Goal: Task Accomplishment & Management: Manage account settings

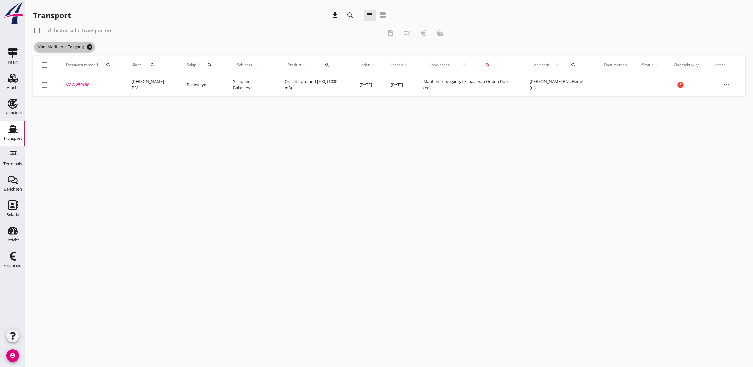
click at [89, 45] on icon "cancel" at bounding box center [89, 47] width 6 height 6
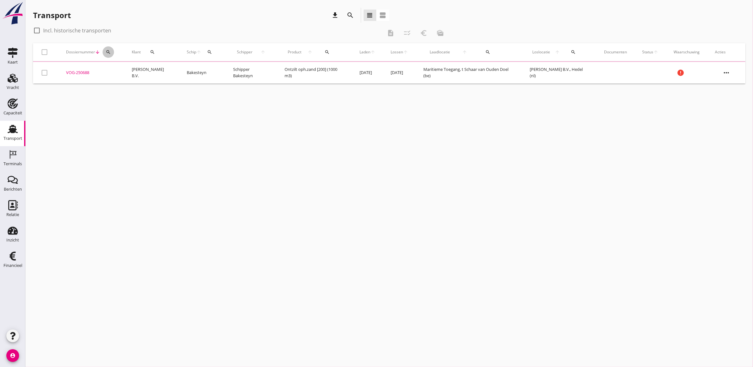
click at [107, 52] on icon "search" at bounding box center [108, 52] width 5 height 5
drag, startPoint x: 142, startPoint y: 70, endPoint x: 137, endPoint y: 70, distance: 4.5
click at [141, 69] on input "Zoeken op dossiernummer..." at bounding box center [138, 70] width 66 height 10
paste input "VOG-250661"
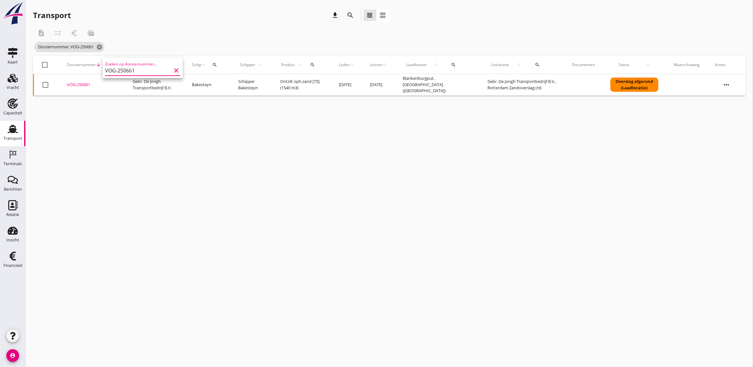
type input "VOG-250661"
click at [90, 82] on div "VOG-250661" at bounding box center [92, 85] width 51 height 6
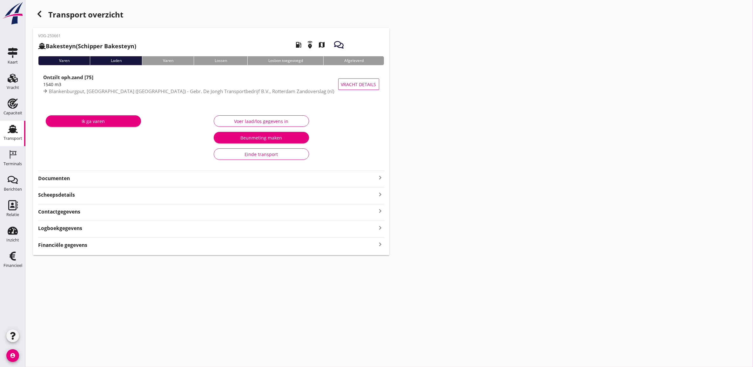
click at [253, 247] on div "Financiële gegevens keyboard_arrow_right" at bounding box center [211, 244] width 346 height 9
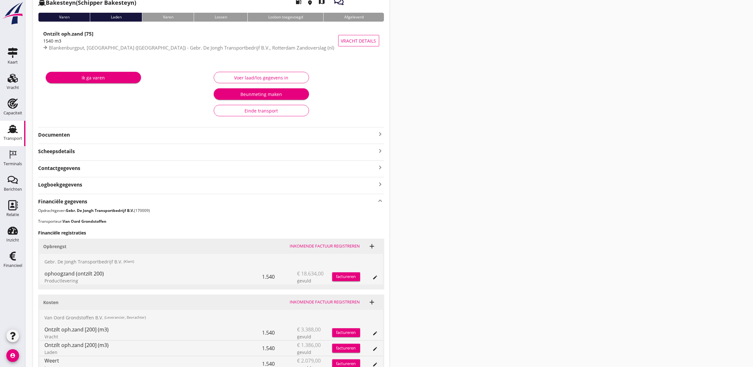
scroll to position [140, 0]
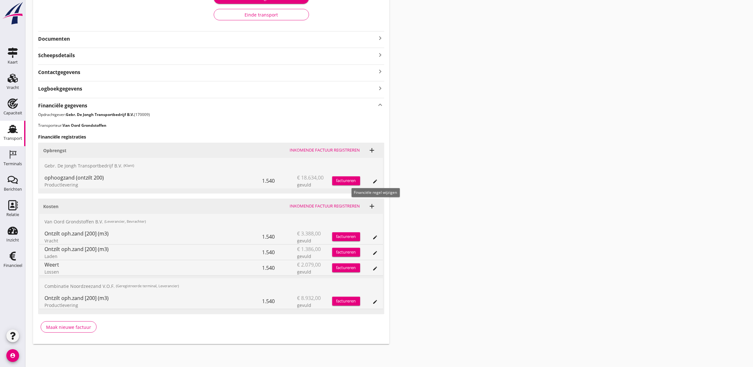
click at [373, 183] on icon "edit" at bounding box center [375, 181] width 5 height 5
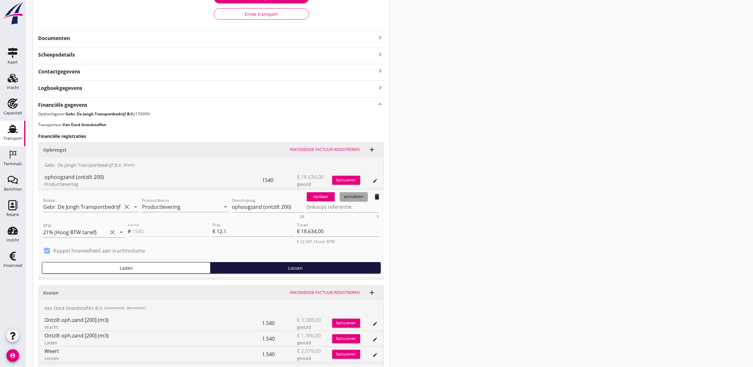
drag, startPoint x: 358, startPoint y: 200, endPoint x: 358, endPoint y: 206, distance: 6.0
click at [358, 201] on button "annuleren" at bounding box center [354, 196] width 28 height 9
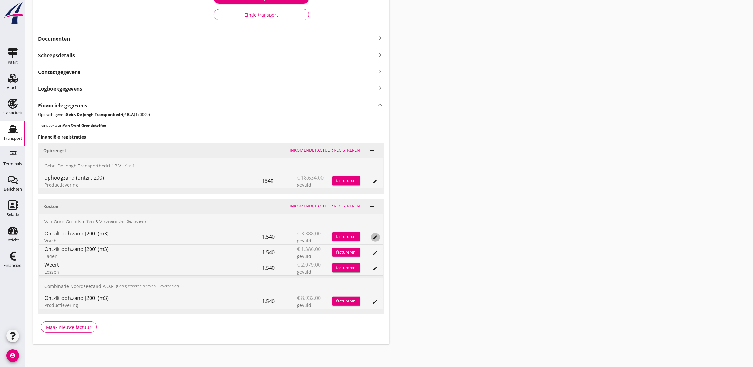
click at [371, 237] on div "edit" at bounding box center [375, 237] width 9 height 5
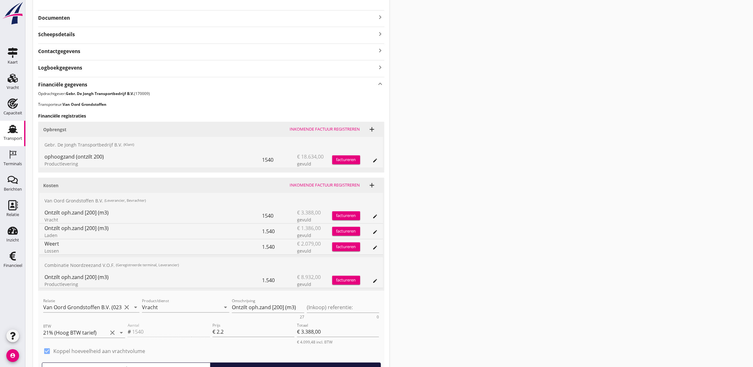
scroll to position [180, 0]
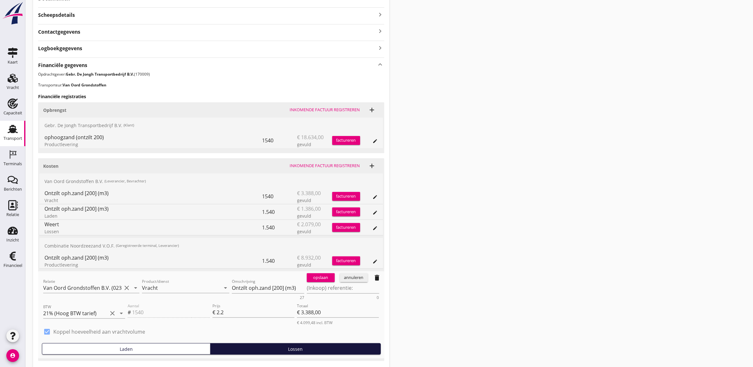
click at [348, 280] on div "annuleren" at bounding box center [354, 278] width 23 height 6
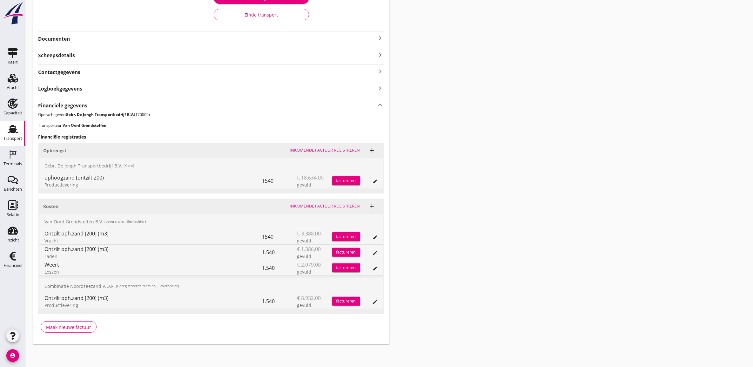
scroll to position [140, 0]
click at [373, 302] on icon "edit" at bounding box center [375, 301] width 5 height 5
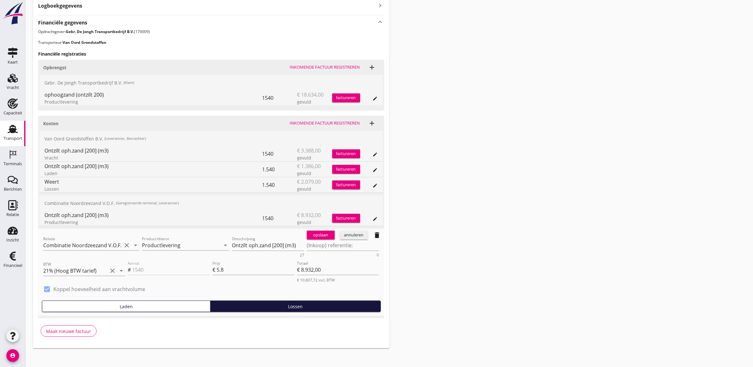
scroll to position [227, 0]
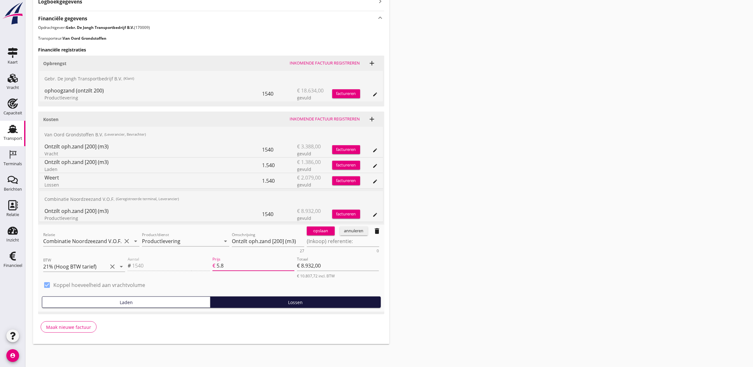
drag, startPoint x: 242, startPoint y: 266, endPoint x: 133, endPoint y: 256, distance: 109.5
click at [175, 258] on div "Aantal # 1540 Prijs € 5.8 Totaal € 8.932,00 € 10.807,72 incl. BTW" at bounding box center [253, 267] width 254 height 26
type input "6"
type input "€ 9.240,00"
type input "6.2"
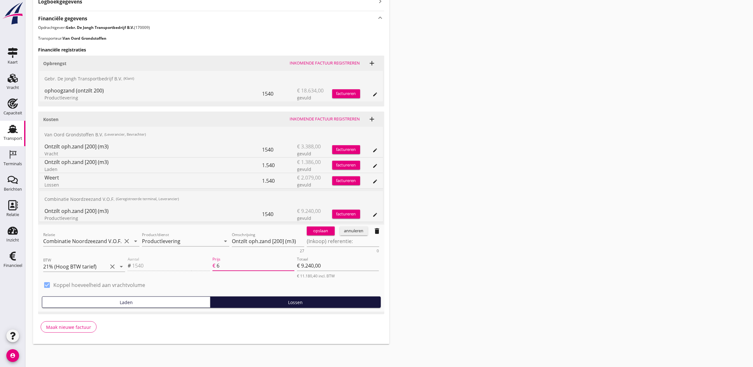
type input "€ 9.548,00"
type input "6.25"
type input "€ 9.625,00"
type input "6.25"
click at [315, 237] on div "opslaan annuleren delete" at bounding box center [344, 231] width 80 height 13
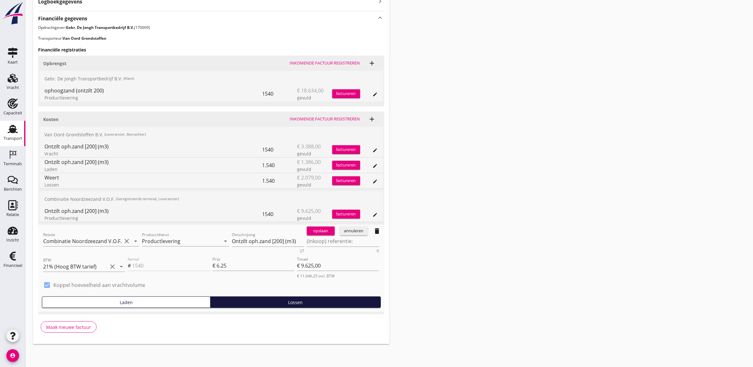
click at [317, 233] on div "opslaan" at bounding box center [320, 231] width 23 height 6
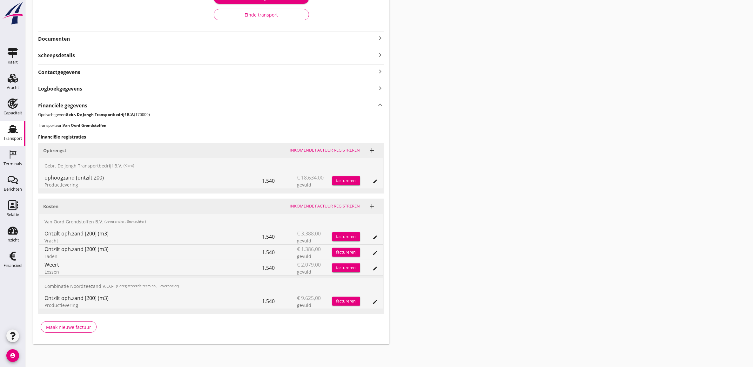
click at [482, 182] on div "Transport overzicht VOG-250661 Bakesteyn (Schipper Bakesteyn) local_gas_station…" at bounding box center [389, 106] width 728 height 491
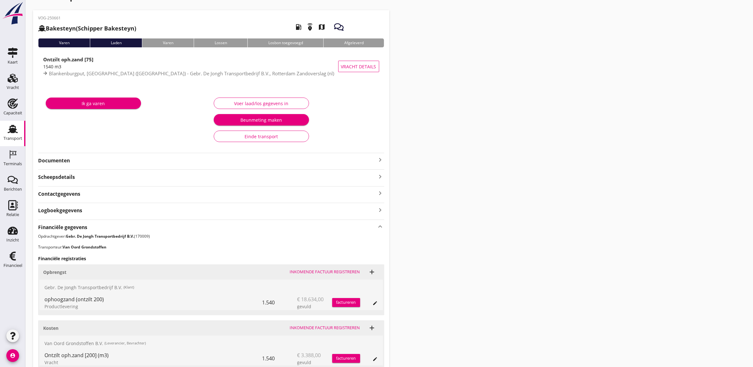
scroll to position [0, 0]
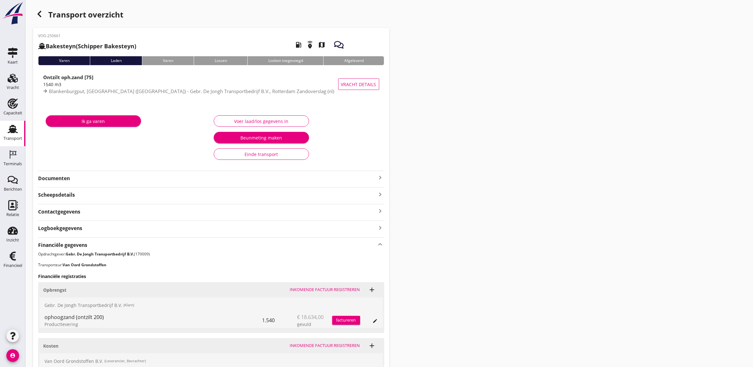
click at [43, 12] on div "button" at bounding box center [39, 14] width 13 height 13
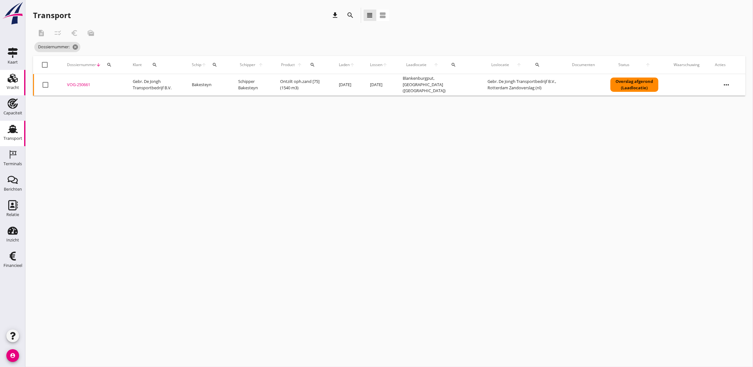
click at [18, 81] on div "Vracht" at bounding box center [12, 78] width 15 height 10
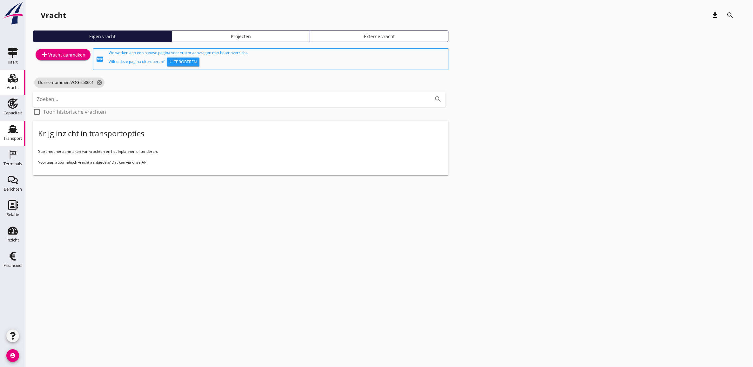
click at [17, 126] on icon "Transport" at bounding box center [13, 129] width 10 height 10
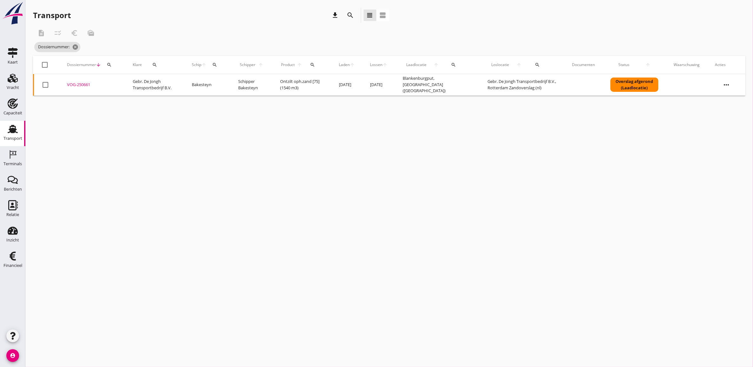
click at [107, 65] on icon "search" at bounding box center [109, 64] width 5 height 5
click at [111, 85] on input "Zoeken op dossiernummer..." at bounding box center [139, 83] width 66 height 10
paste input "VOG-250652"
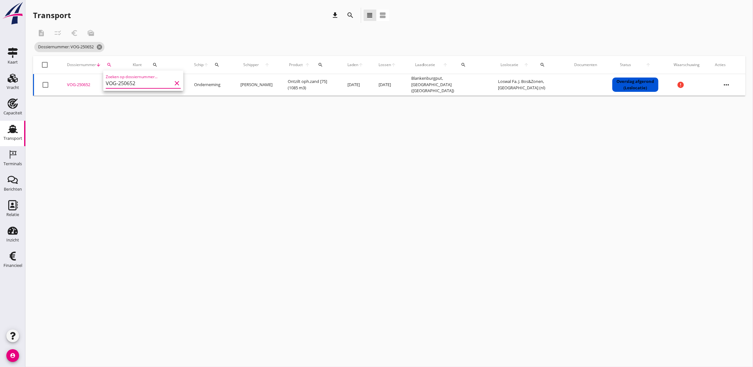
click at [262, 154] on div "cancel You are impersonating another user. Transport download search view_headl…" at bounding box center [389, 183] width 728 height 367
drag, startPoint x: 367, startPoint y: 150, endPoint x: 207, endPoint y: 86, distance: 171.6
click at [367, 150] on div "cancel You are impersonating another user. Transport download search view_headl…" at bounding box center [389, 183] width 728 height 367
click at [111, 62] on icon "search" at bounding box center [109, 64] width 5 height 5
click at [129, 78] on input "VOG-250652" at bounding box center [139, 83] width 66 height 10
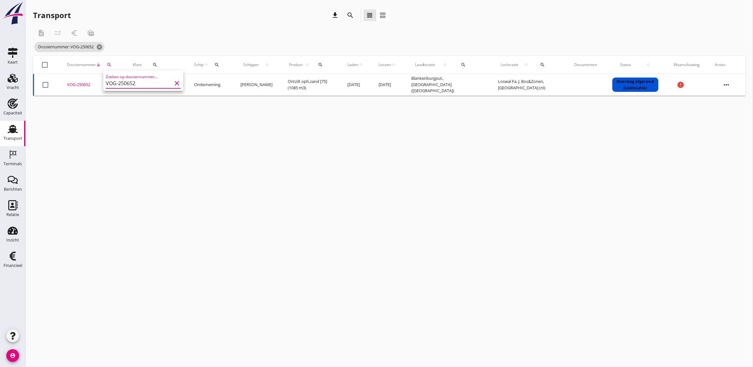
paste input "6"
type input "VOG-250662"
click at [176, 130] on div "cancel You are impersonating another user. Transport download search view_headl…" at bounding box center [389, 183] width 728 height 367
click at [531, 183] on div "cancel You are impersonating another user. Transport download search view_headl…" at bounding box center [389, 183] width 728 height 367
